Goal: Task Accomplishment & Management: Manage account settings

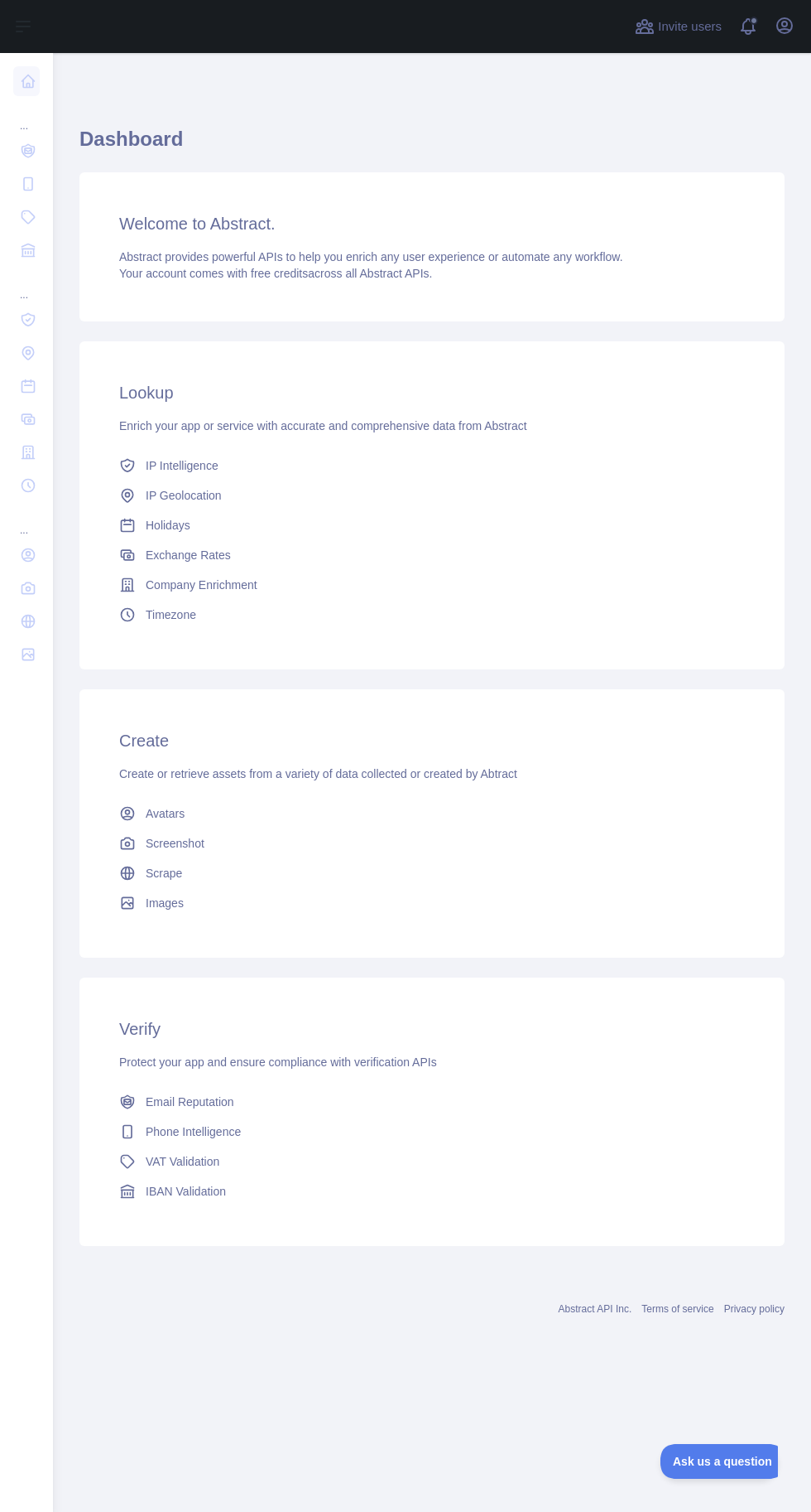
click at [28, 150] on icon at bounding box center [28, 150] width 17 height 17
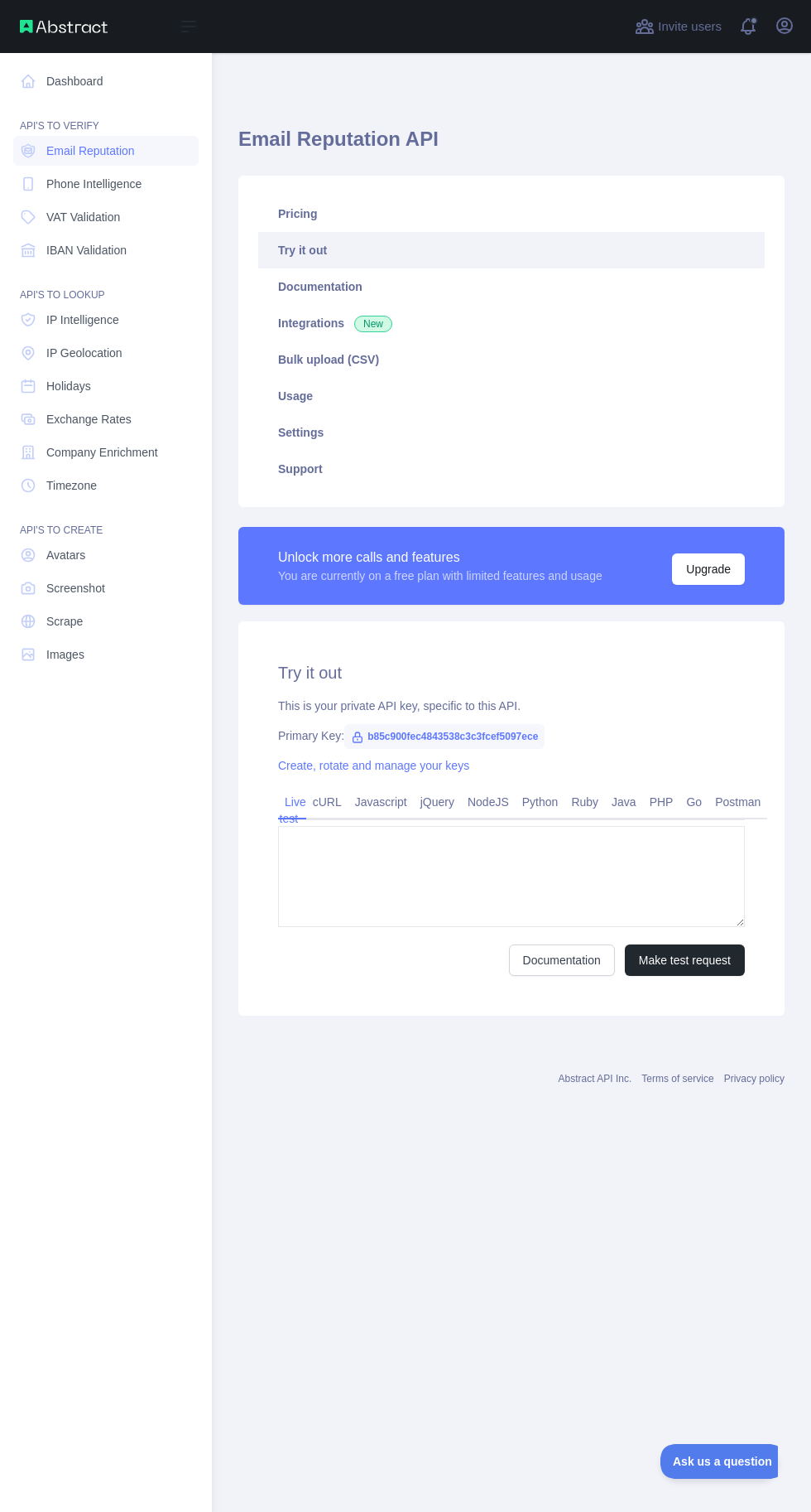
type textarea "**********"
click at [57, 620] on span "Scrape" at bounding box center [64, 621] width 37 height 17
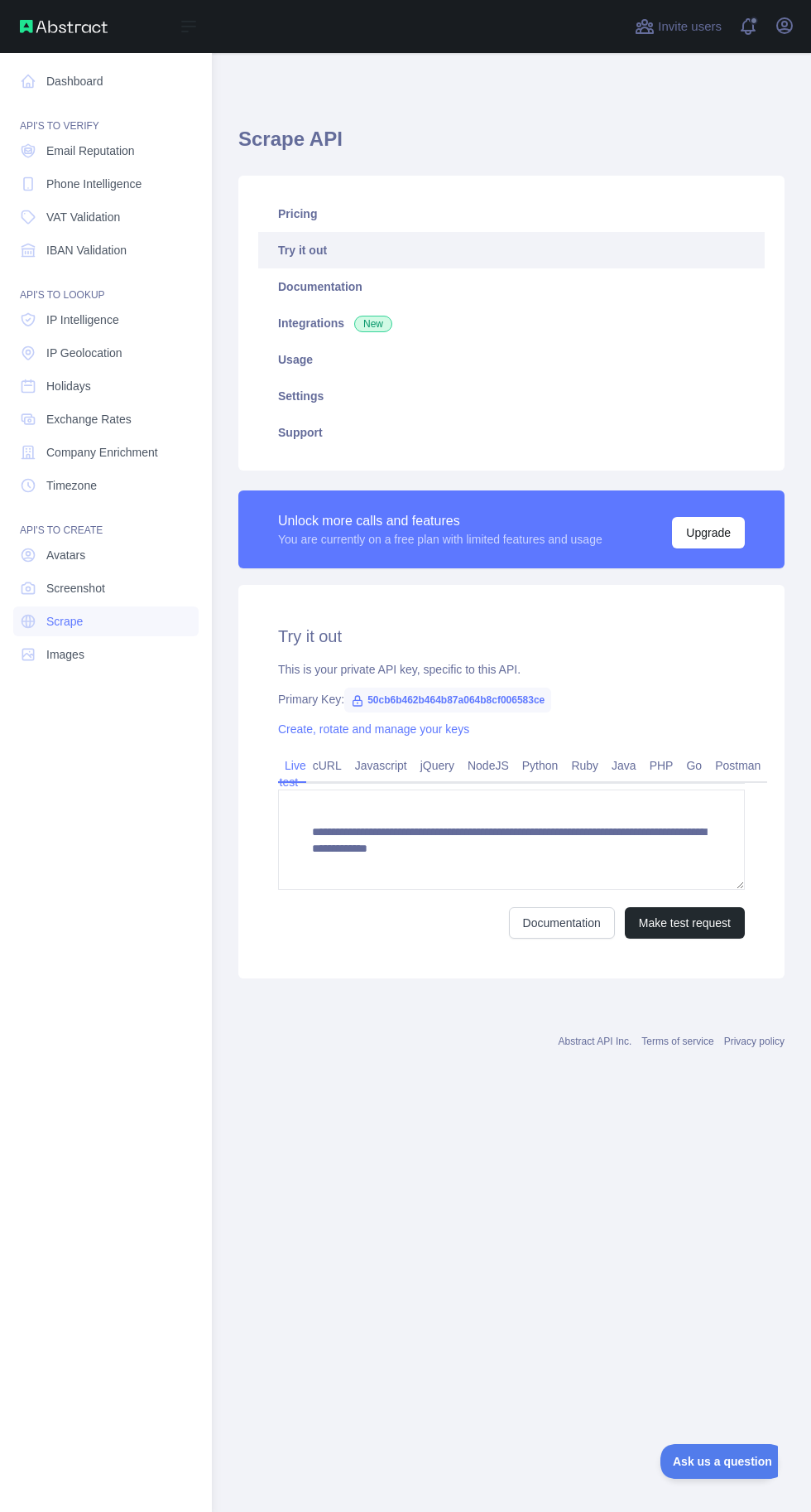
click at [307, 204] on link "Pricing" at bounding box center [511, 214] width 507 height 37
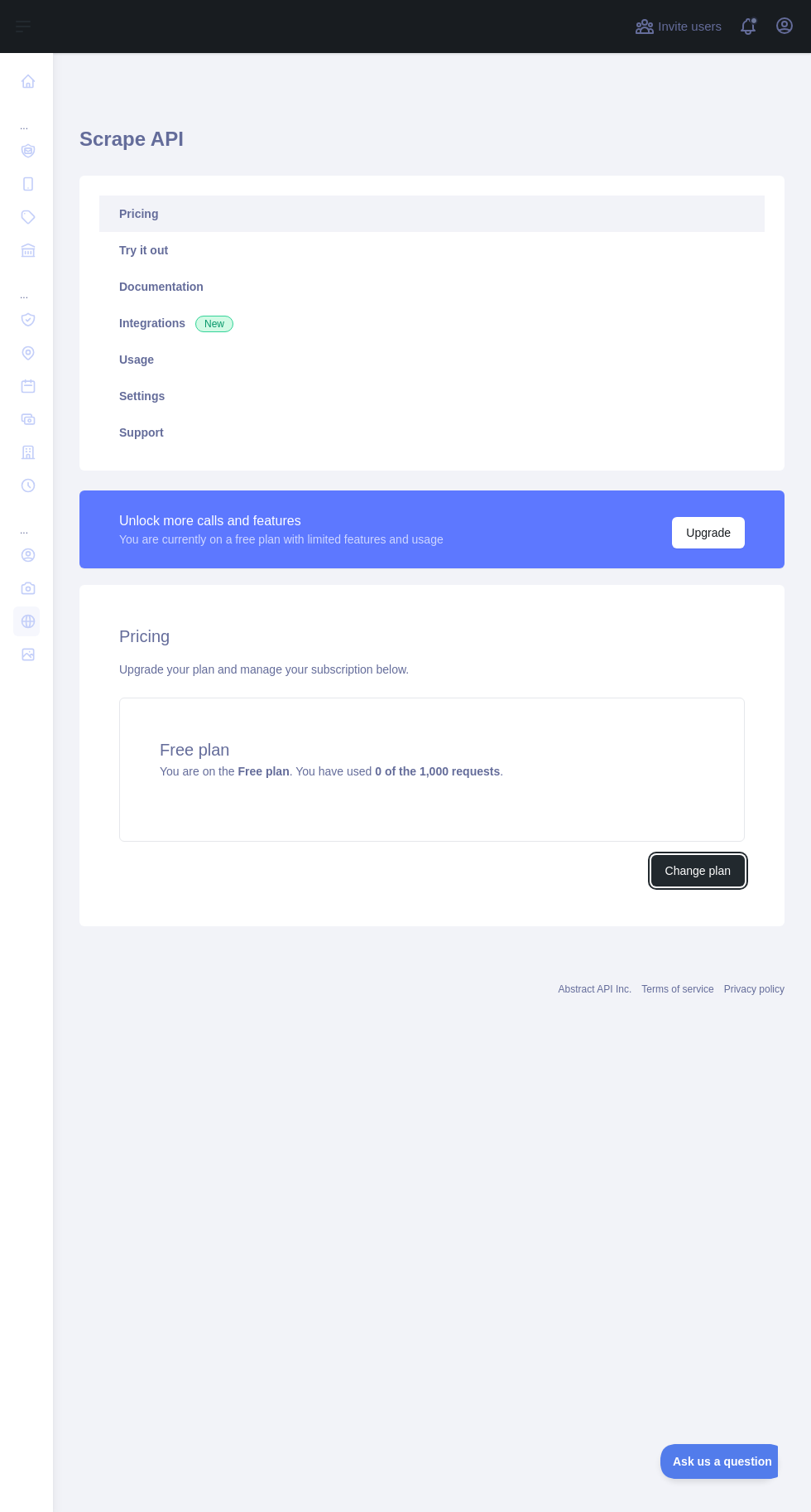
click at [684, 874] on button "Change plan" at bounding box center [698, 870] width 94 height 31
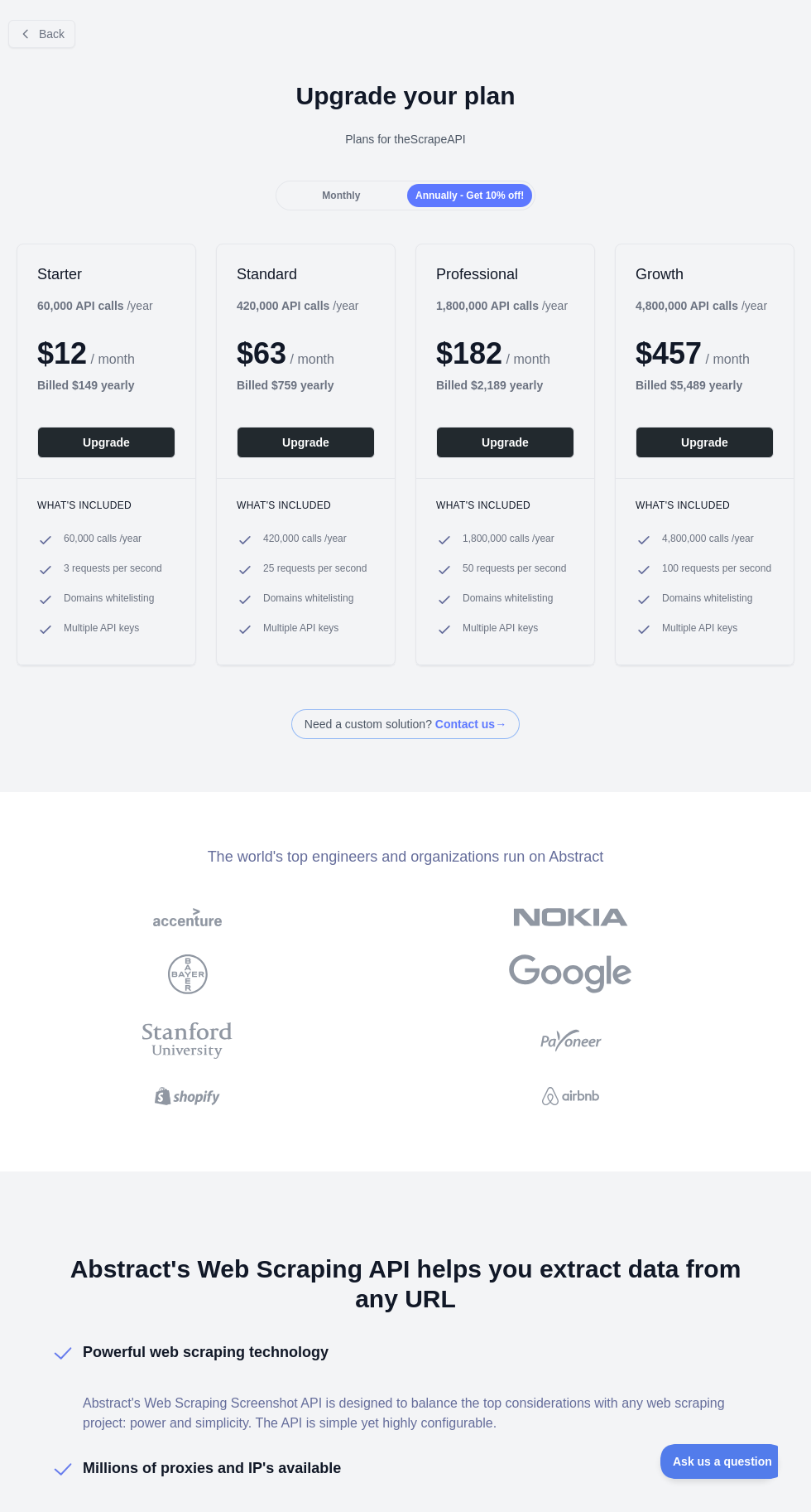
click at [349, 199] on span "Monthly" at bounding box center [341, 195] width 38 height 12
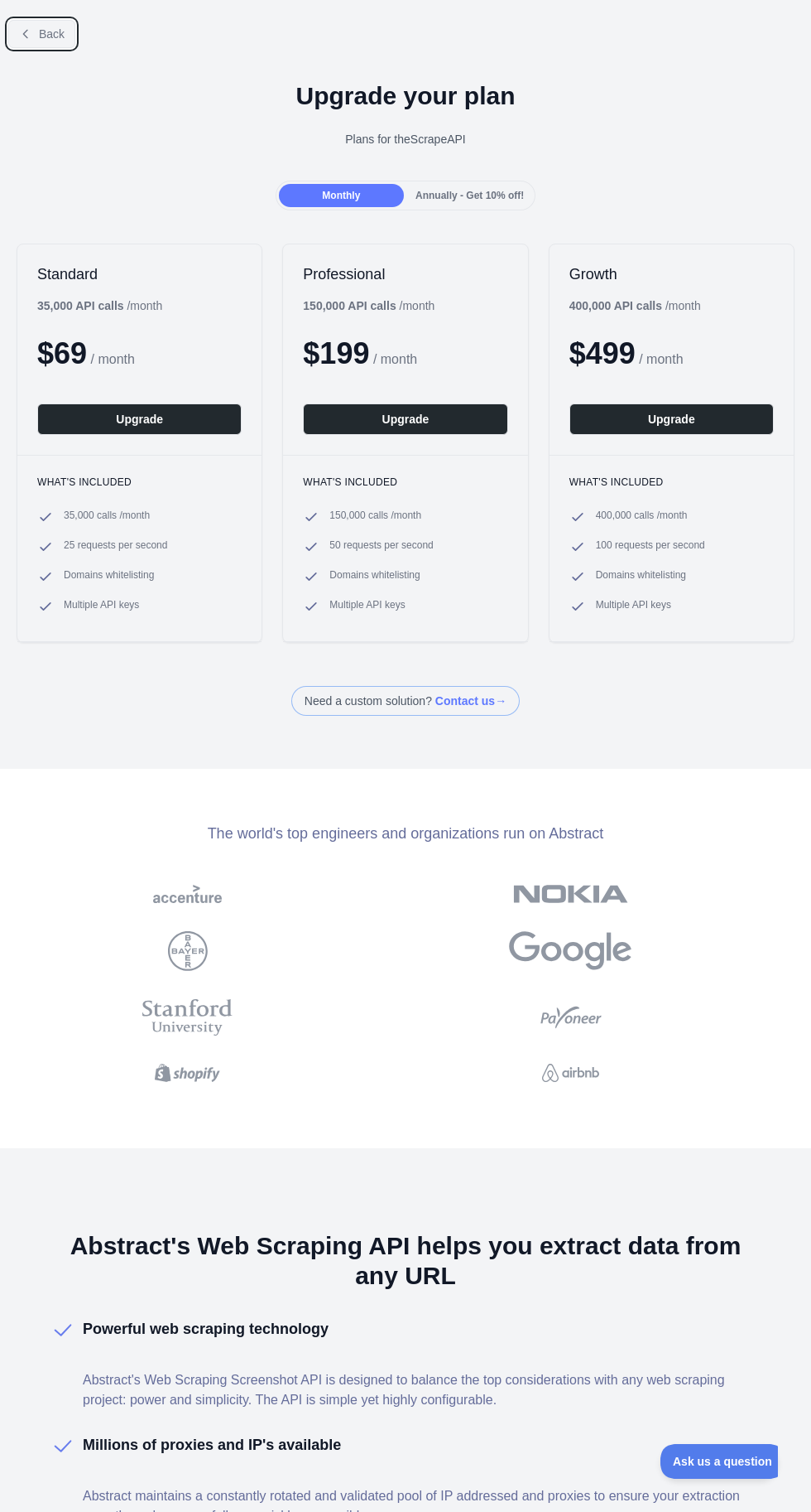
click at [50, 33] on span "Back" at bounding box center [52, 34] width 26 height 13
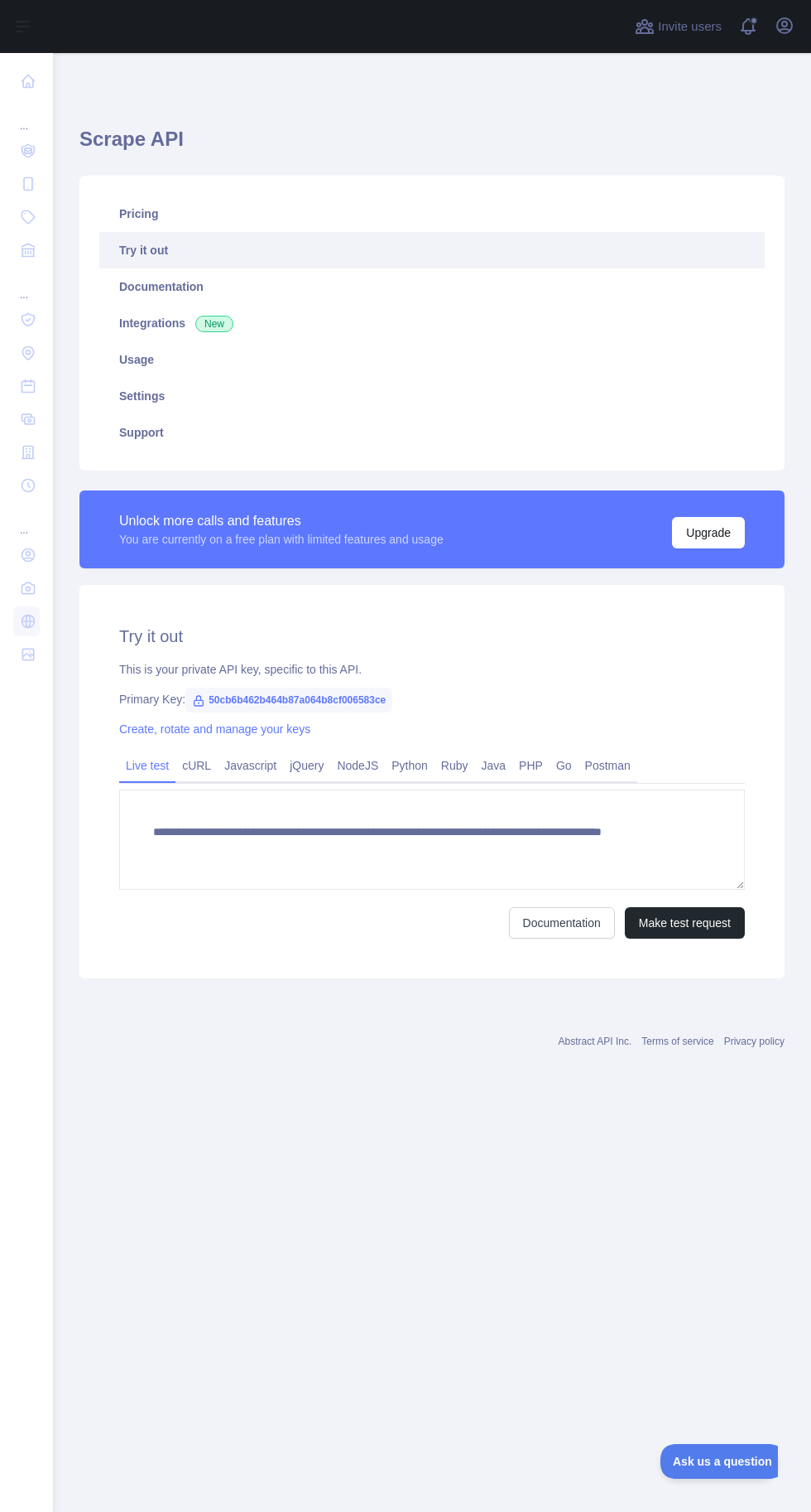
click at [709, 531] on button "Upgrade" at bounding box center [708, 532] width 72 height 31
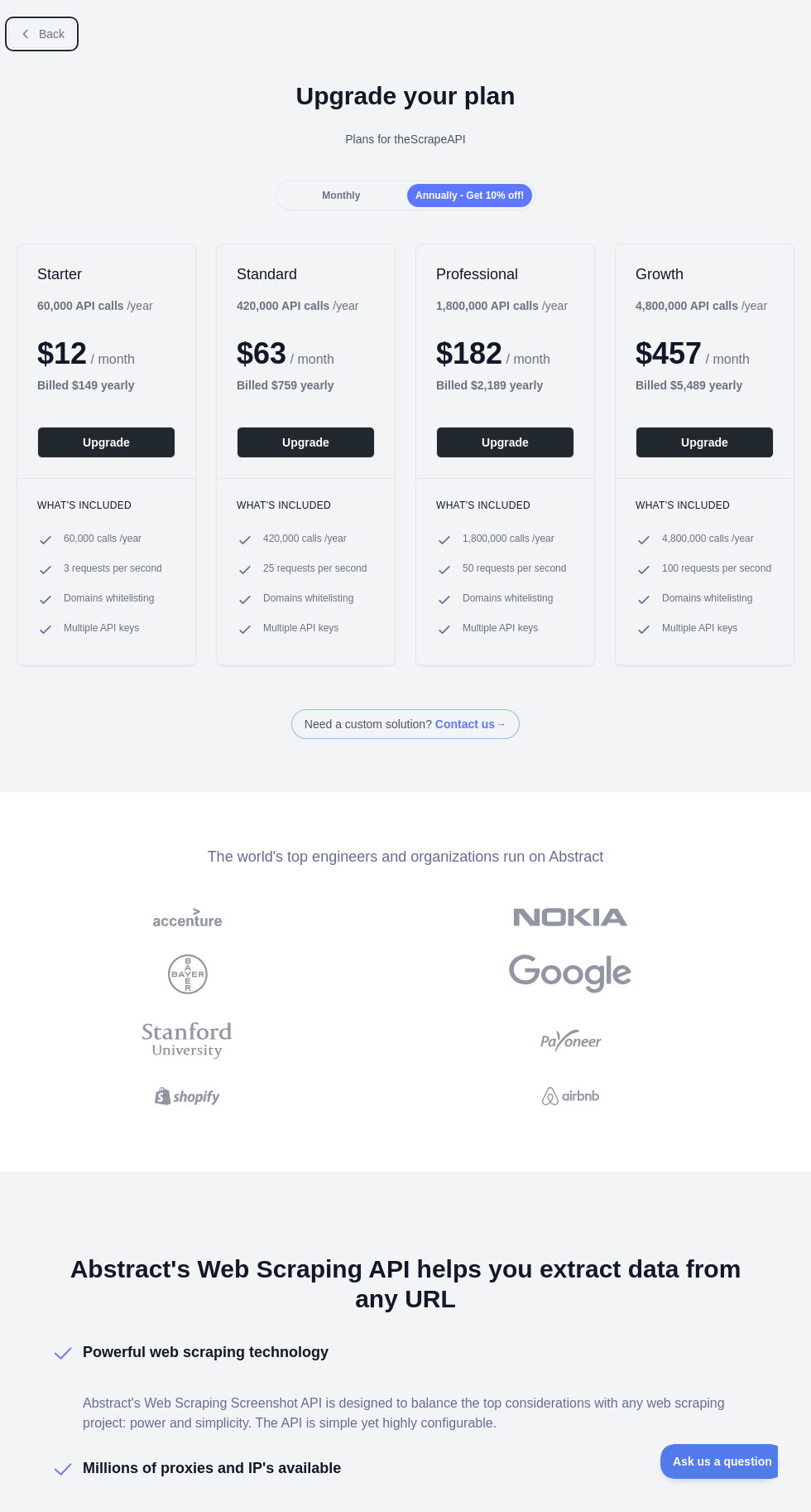
click at [50, 33] on span "Back" at bounding box center [52, 34] width 26 height 13
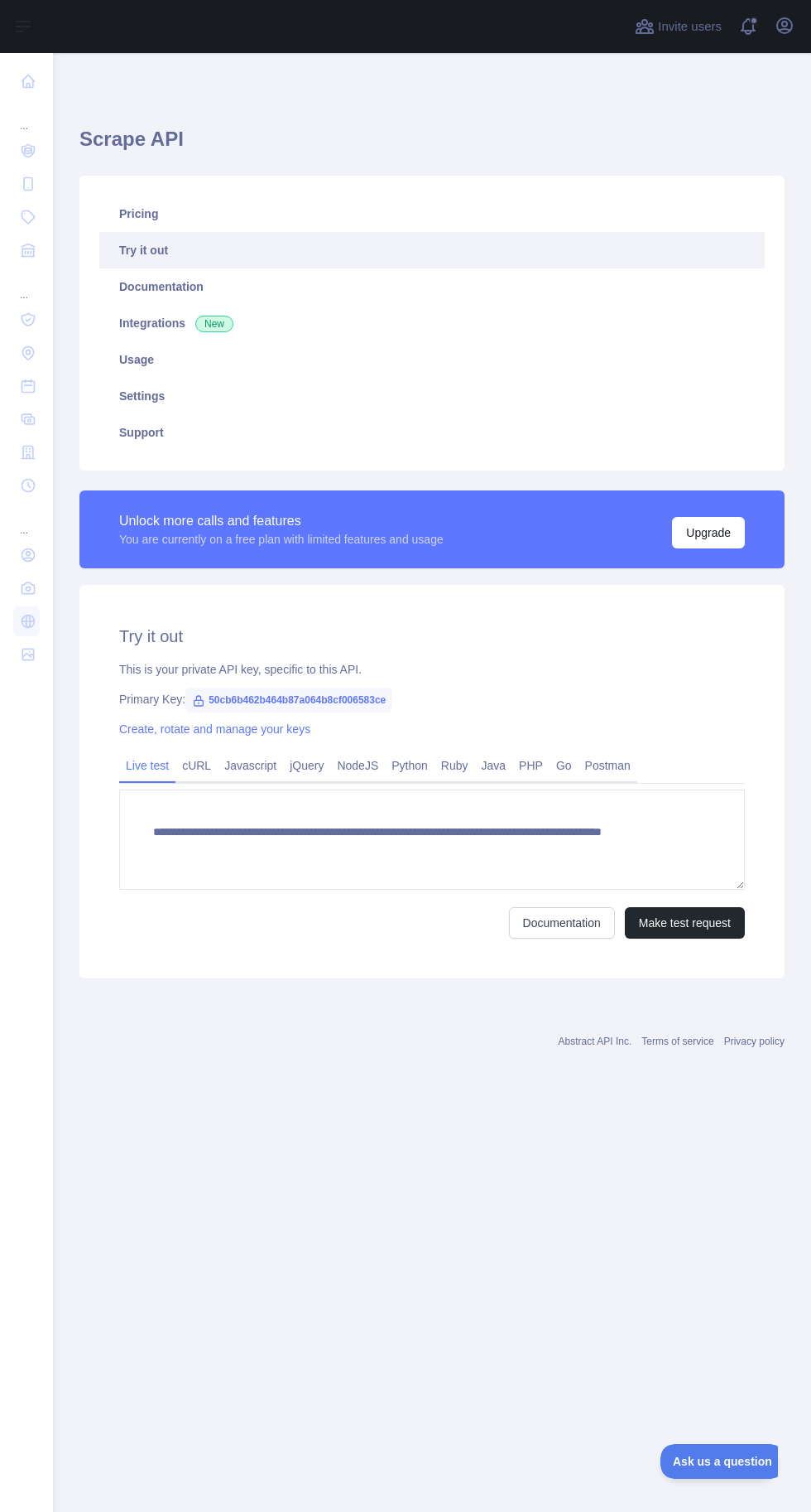
click at [30, 158] on icon at bounding box center [28, 150] width 17 height 17
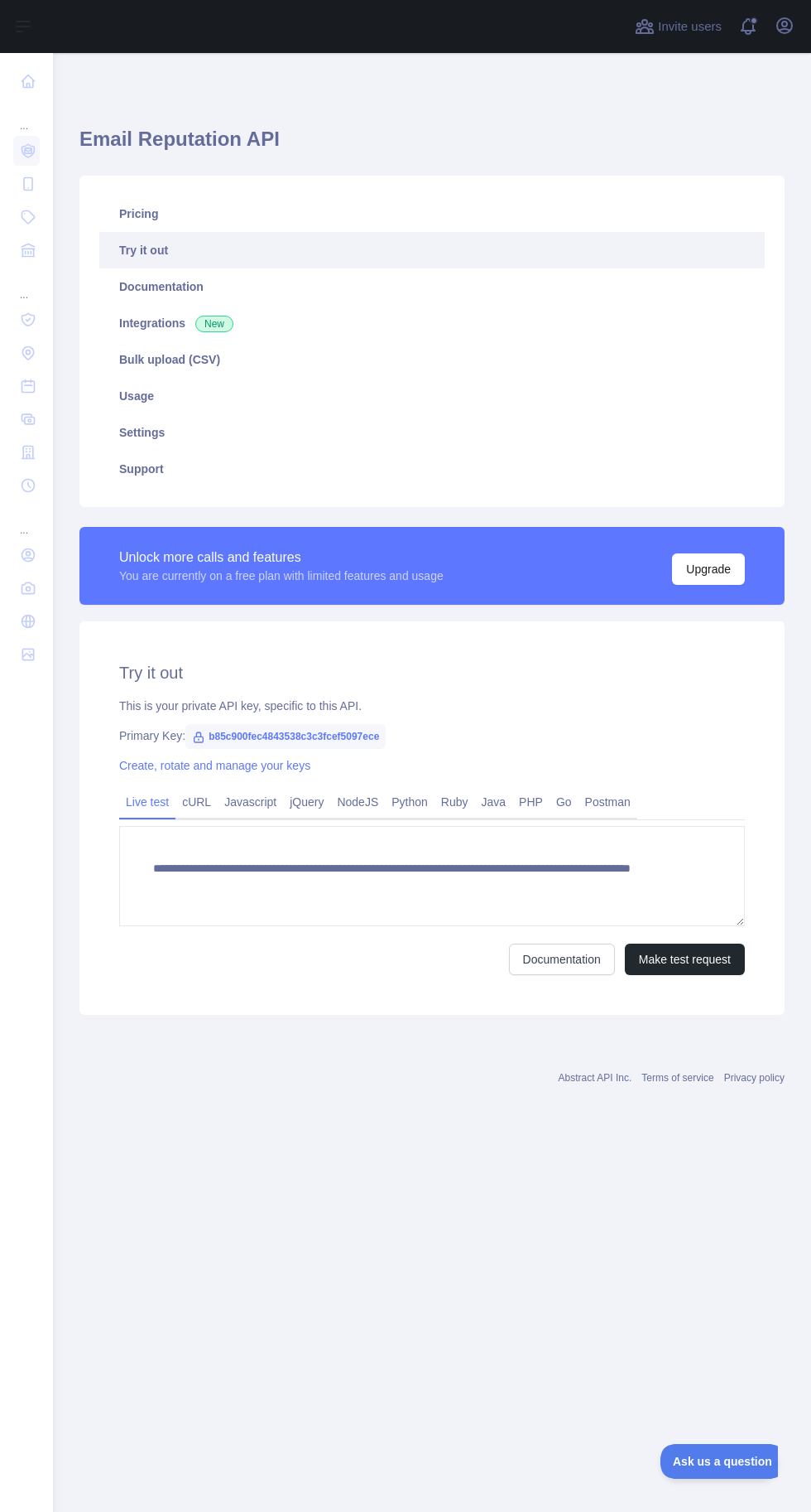
click at [31, 174] on link at bounding box center [27, 183] width 27 height 30
click at [28, 150] on icon at bounding box center [28, 150] width 17 height 17
click at [30, 77] on icon at bounding box center [29, 81] width 13 height 13
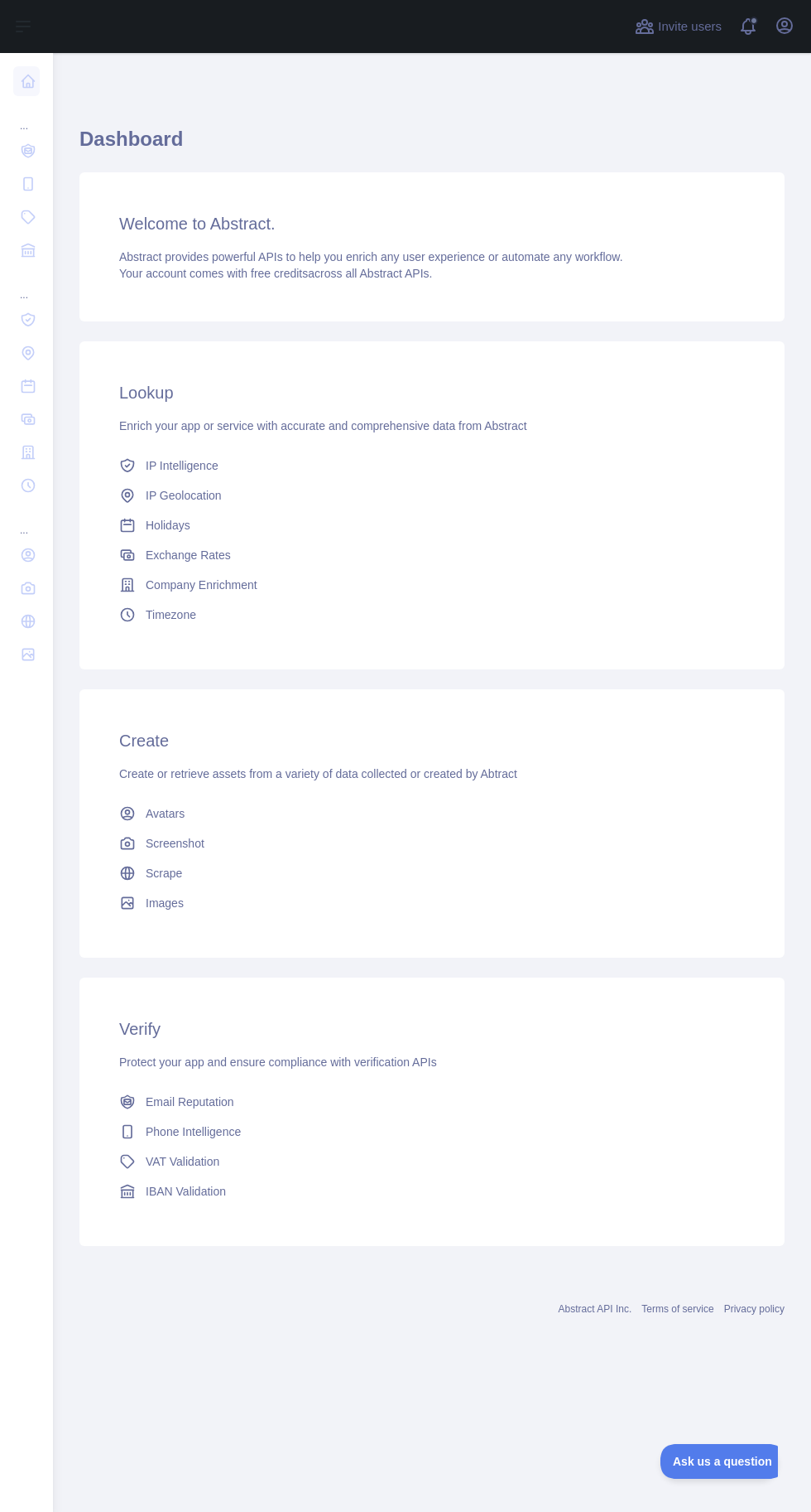
click at [26, 666] on link at bounding box center [27, 654] width 27 height 30
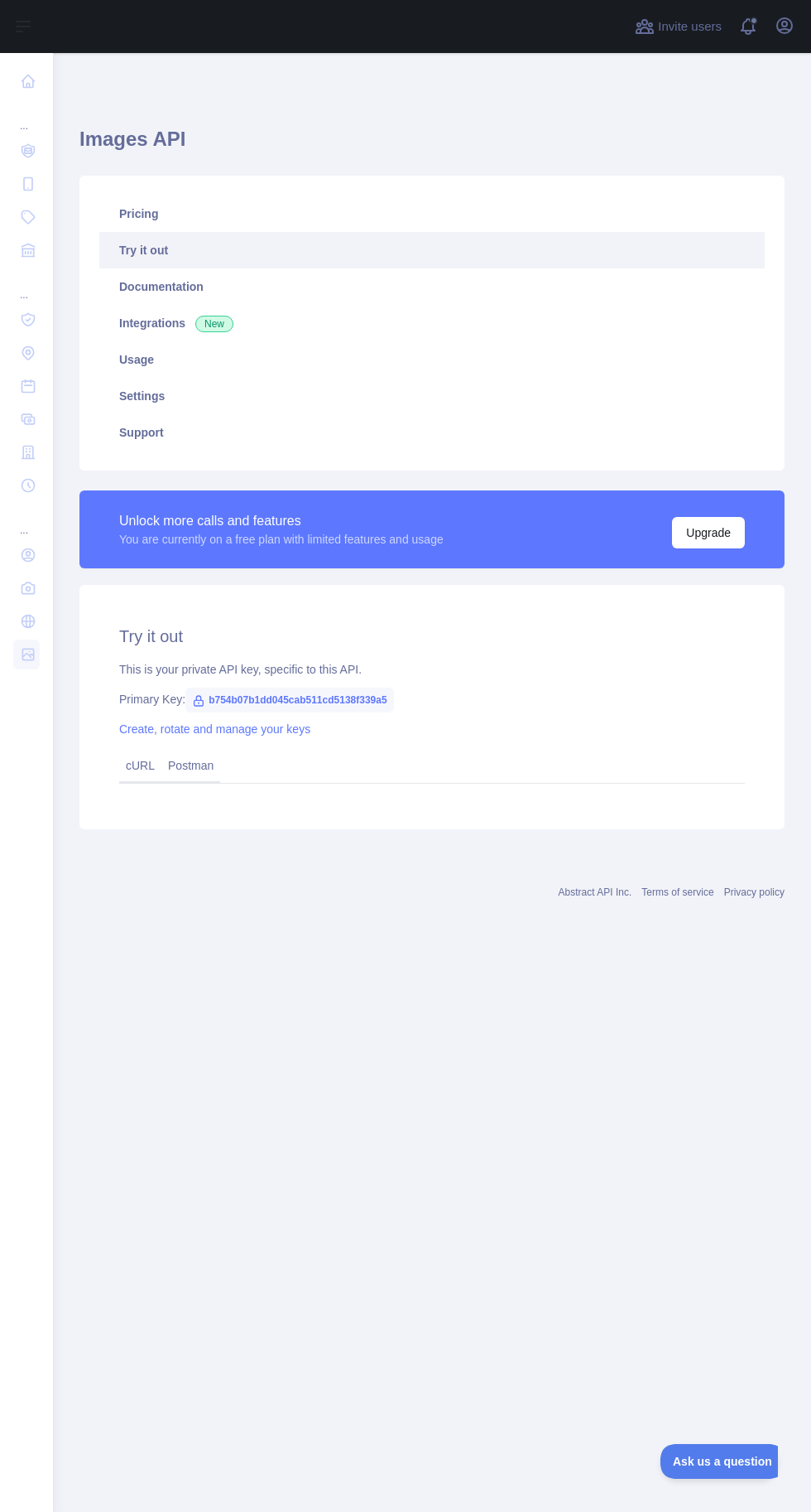
click at [31, 620] on icon at bounding box center [28, 621] width 17 height 17
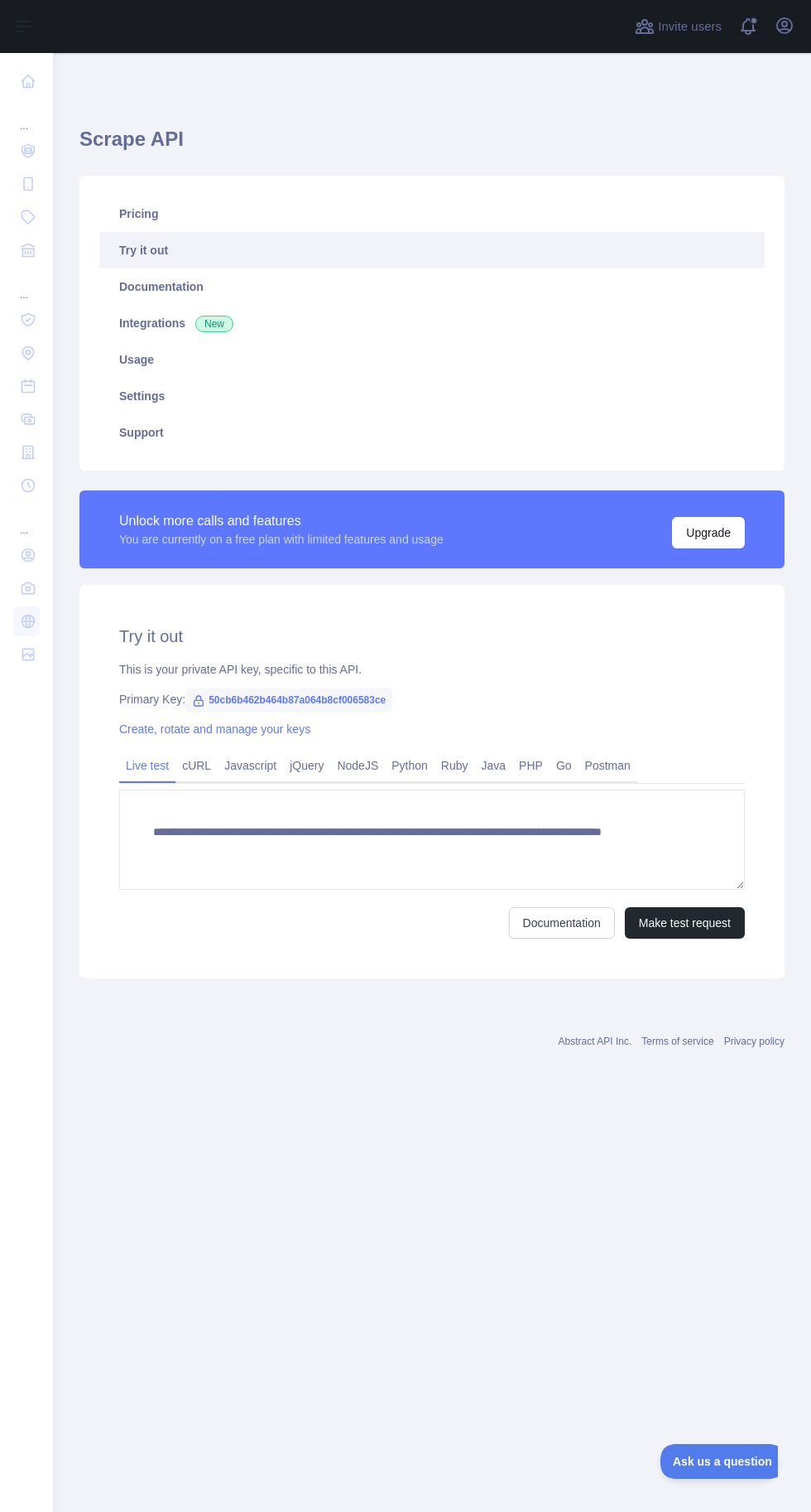
click at [32, 577] on link at bounding box center [27, 588] width 27 height 30
click at [28, 554] on icon at bounding box center [28, 555] width 17 height 17
click at [18, 486] on link at bounding box center [27, 485] width 27 height 30
click at [22, 441] on link at bounding box center [27, 452] width 27 height 30
click at [30, 420] on icon at bounding box center [29, 419] width 13 height 10
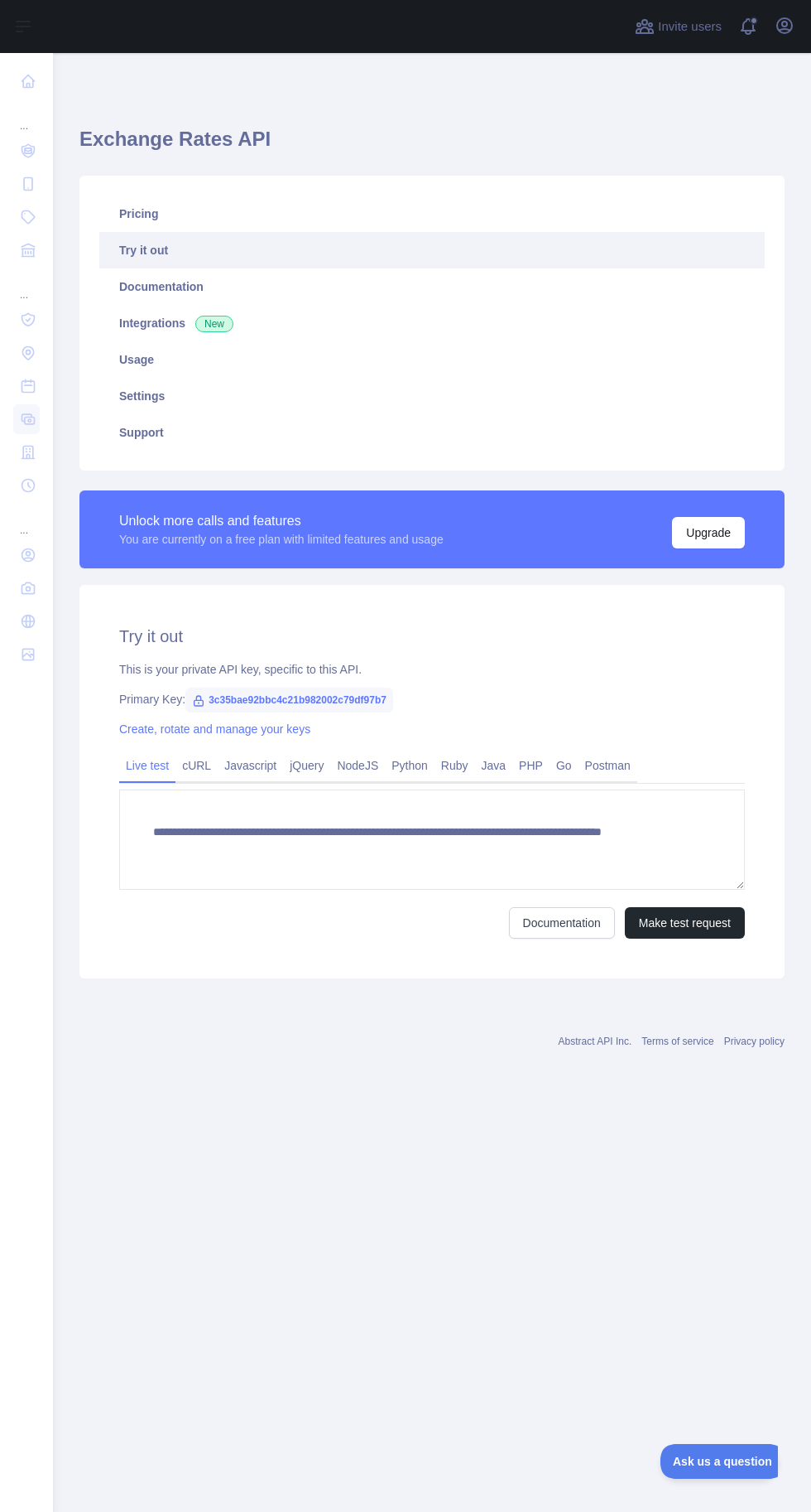
click at [28, 384] on icon at bounding box center [28, 386] width 17 height 17
click at [28, 347] on icon at bounding box center [28, 353] width 11 height 13
click at [27, 311] on icon at bounding box center [28, 319] width 17 height 17
click at [30, 244] on icon at bounding box center [29, 251] width 13 height 13
click at [24, 176] on icon at bounding box center [28, 183] width 17 height 17
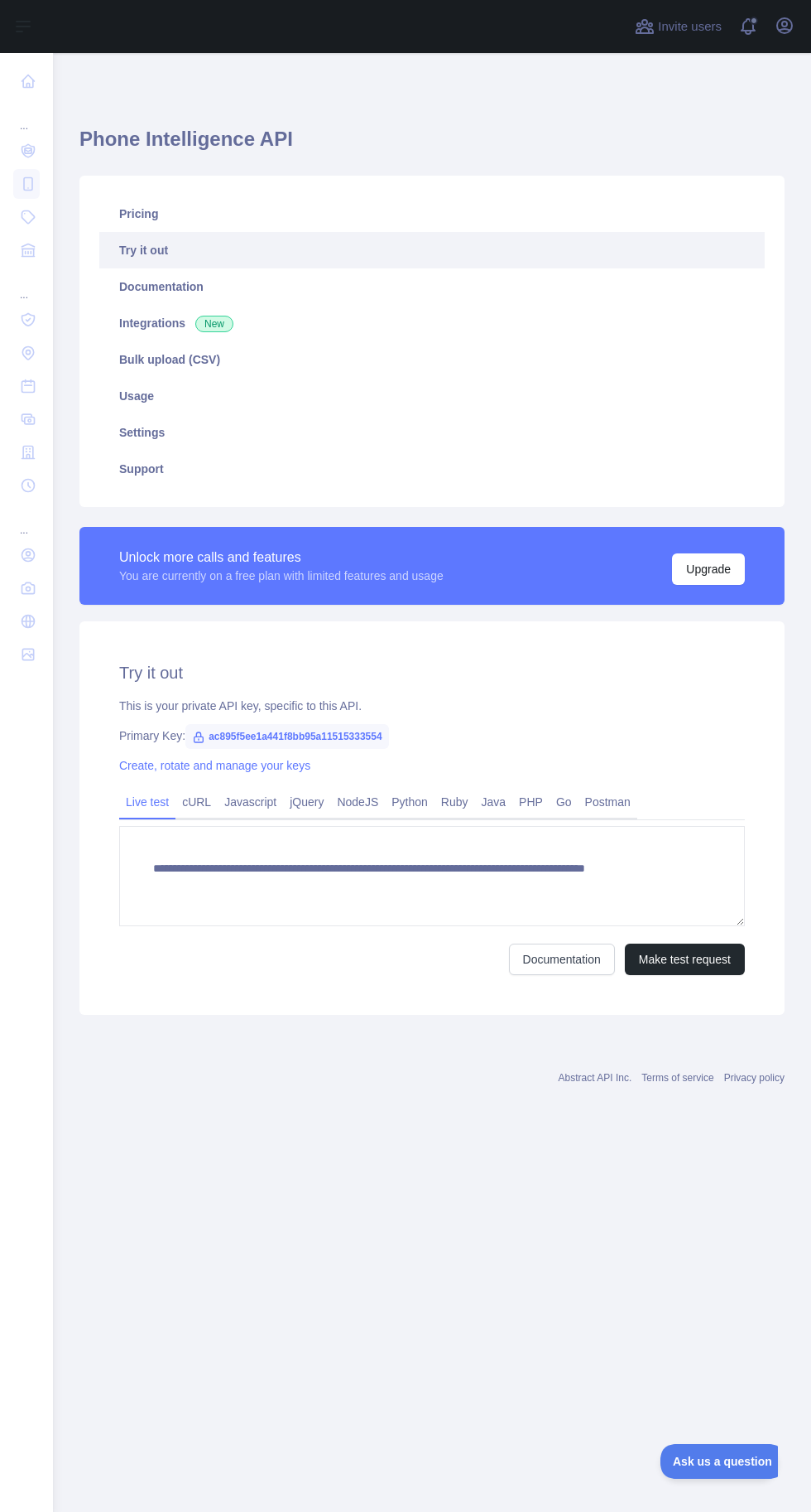
click at [28, 149] on icon at bounding box center [28, 151] width 6 height 5
click at [139, 208] on link "Pricing" at bounding box center [432, 214] width 665 height 37
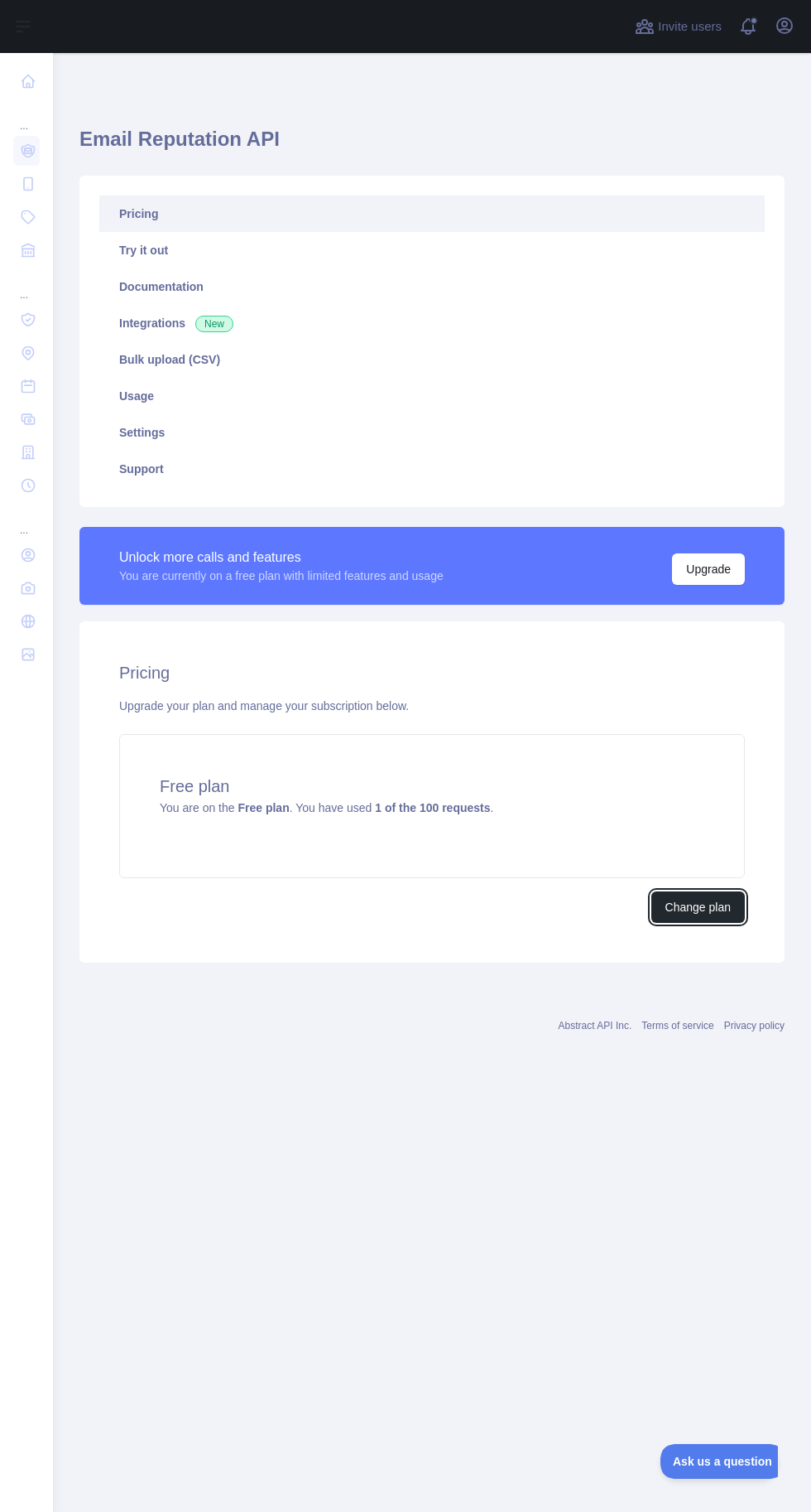
click at [693, 893] on button "Change plan" at bounding box center [698, 906] width 94 height 31
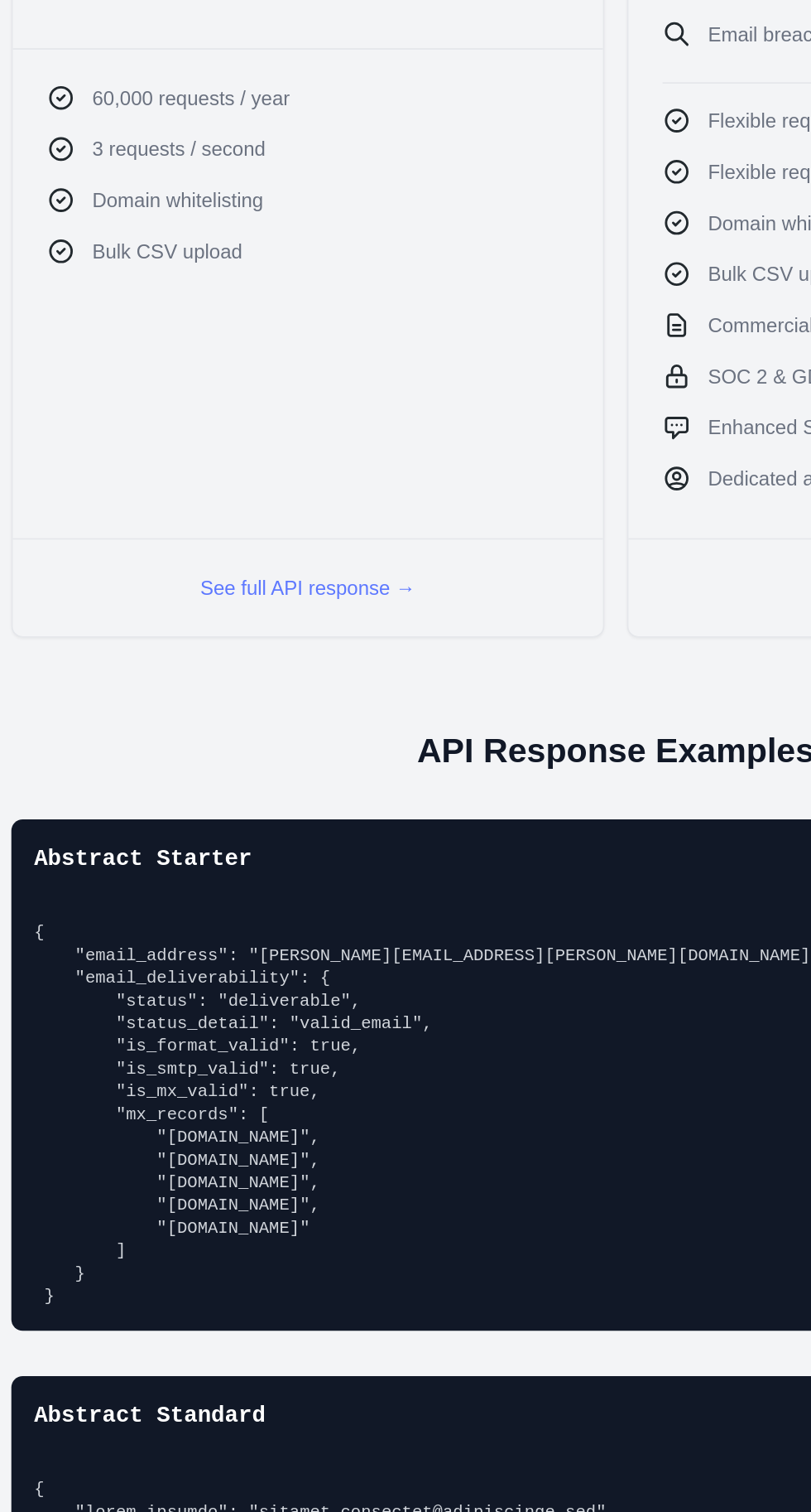
scroll to position [1206, 27]
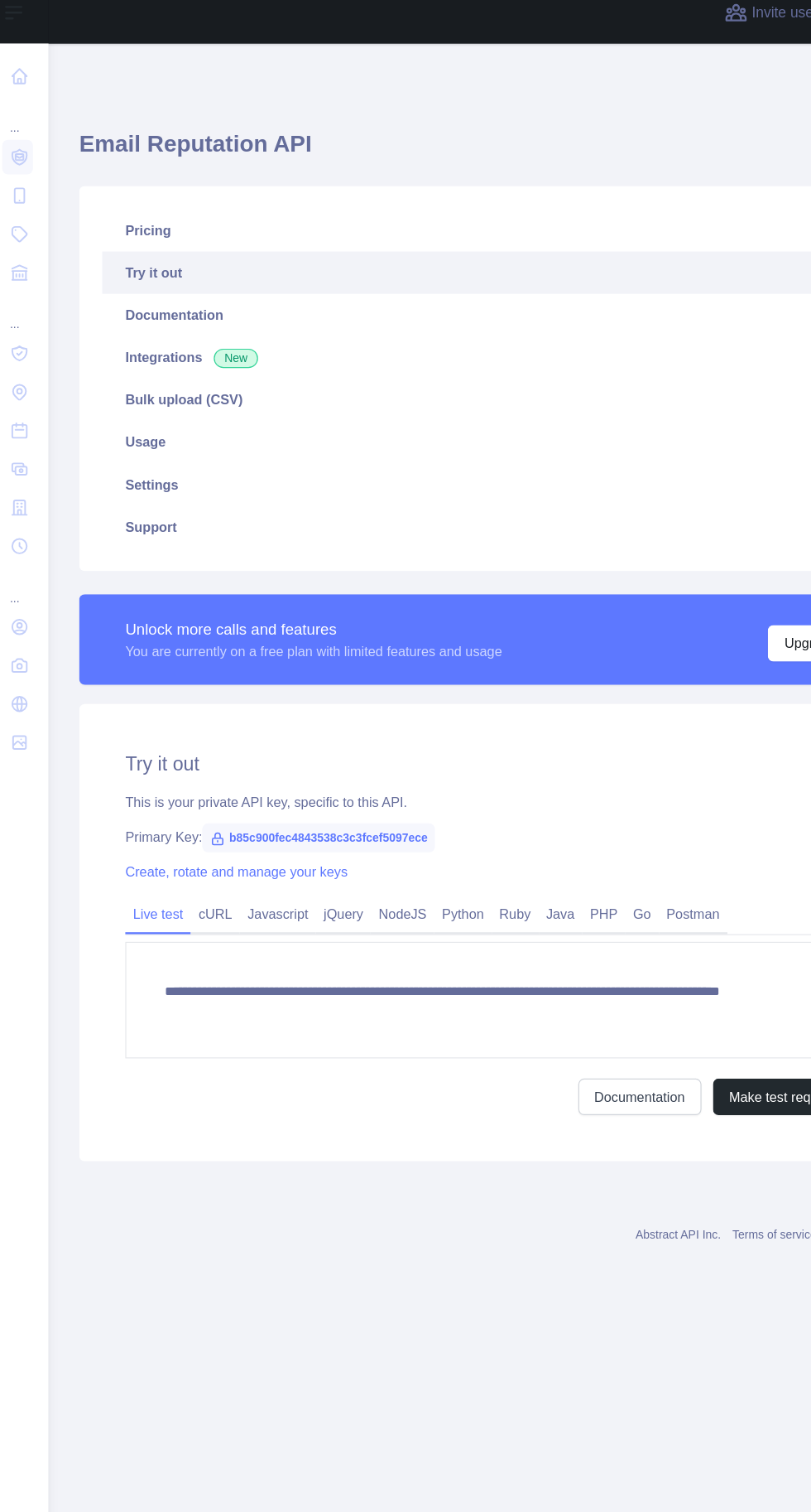
click at [300, 764] on link "Create, rotate and manage your keys" at bounding box center [215, 765] width 191 height 13
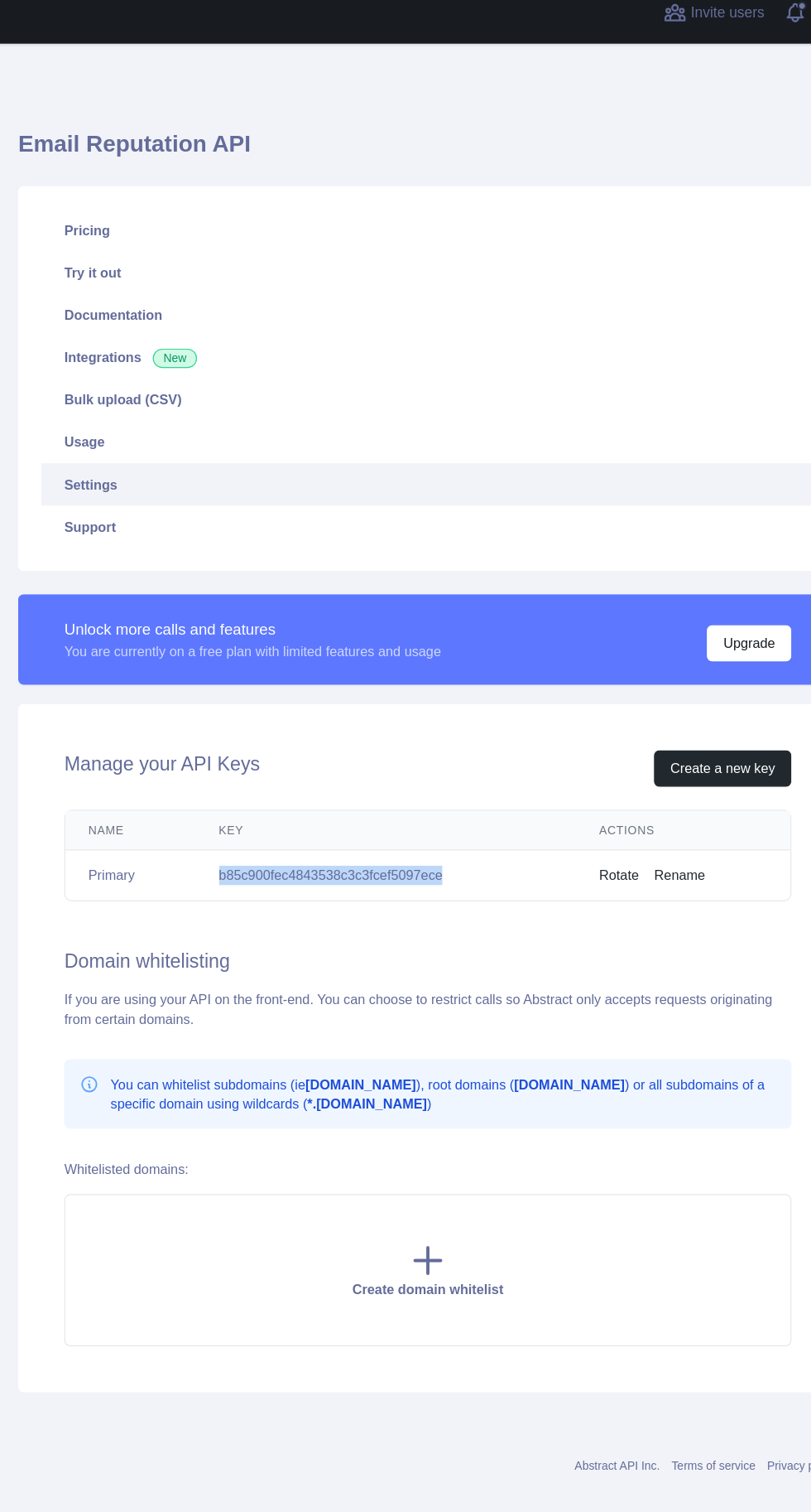
copy td "b85c900fec4843538c3c3fcef5097ece"
